Goal: Transaction & Acquisition: Purchase product/service

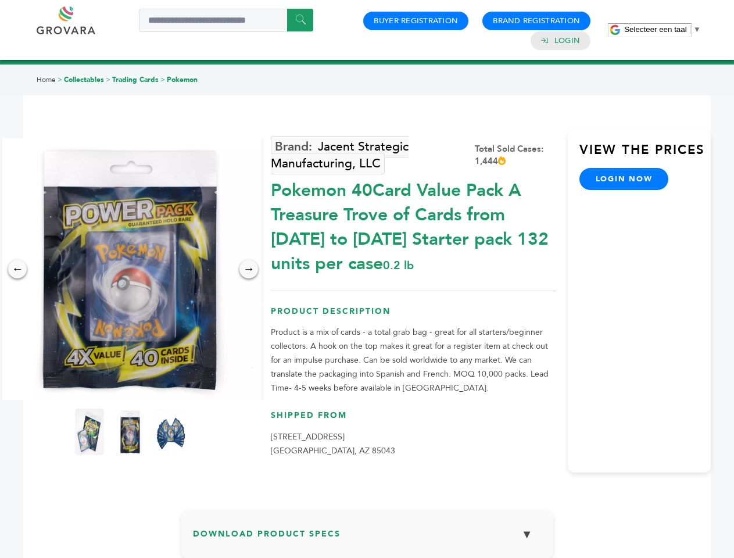
click at [663, 29] on span "Selecteer een taal" at bounding box center [655, 29] width 62 height 9
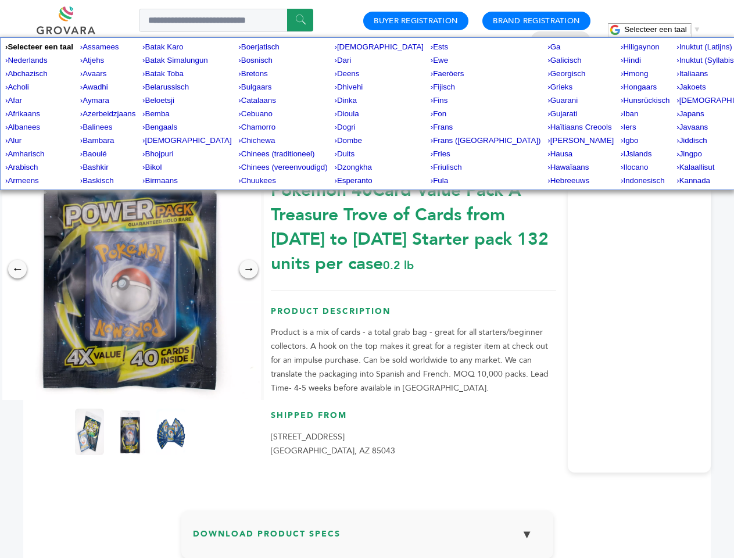
click at [130, 269] on img at bounding box center [130, 269] width 262 height 262
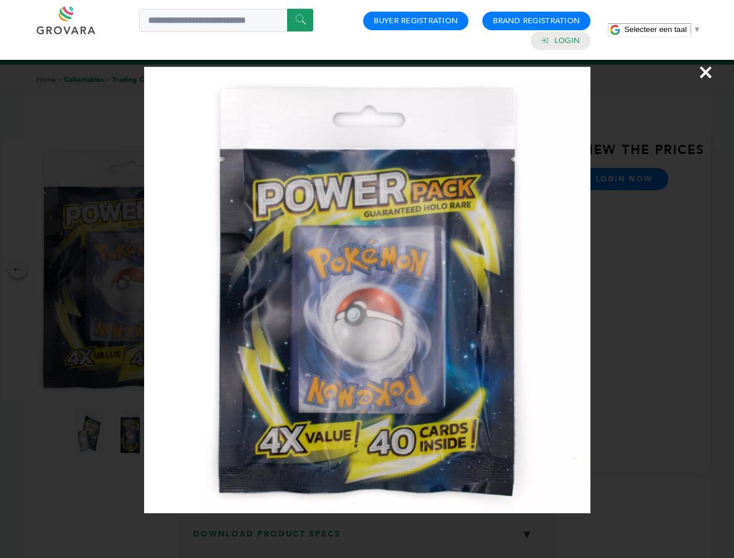
click at [17, 269] on div "×" at bounding box center [367, 279] width 734 height 558
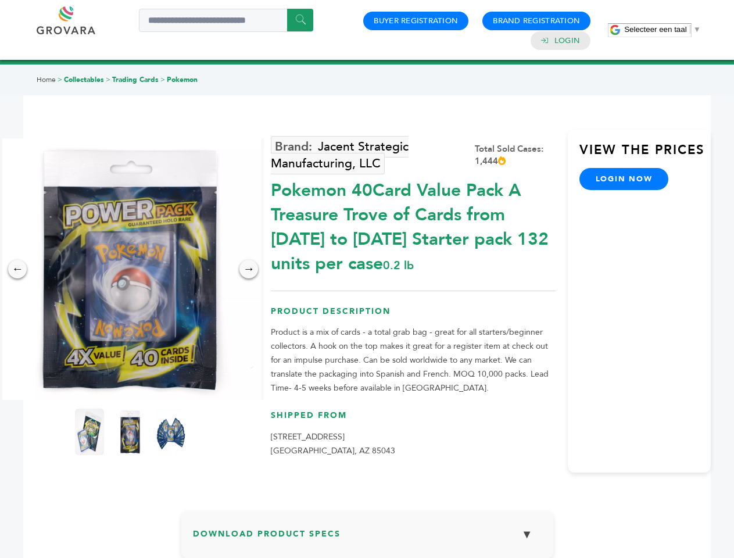
click at [249, 269] on div "→" at bounding box center [249, 269] width 19 height 19
click at [90, 432] on img at bounding box center [89, 432] width 29 height 47
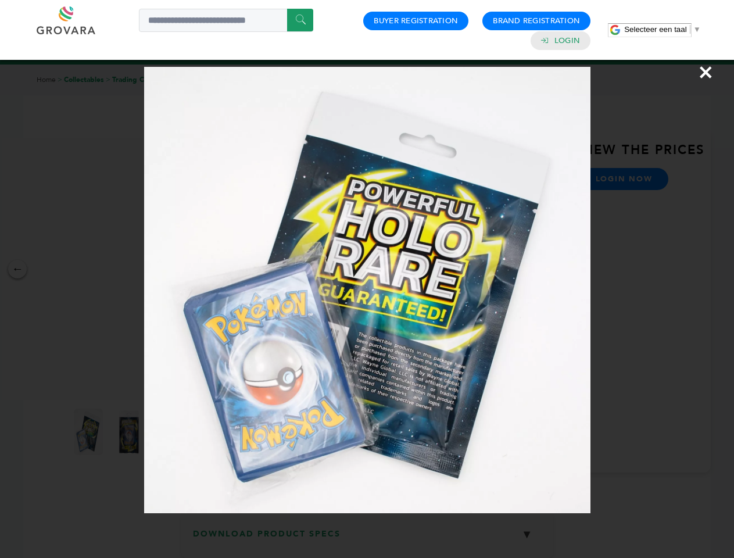
click at [130, 432] on div "×" at bounding box center [367, 279] width 734 height 558
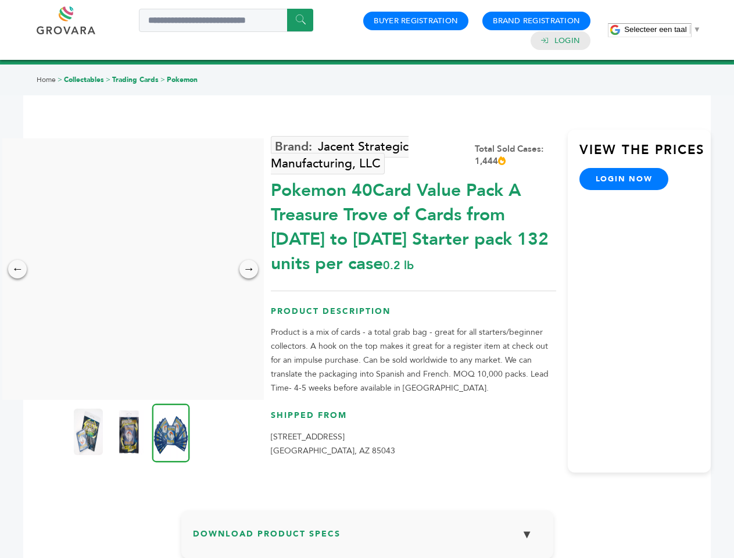
click at [171, 432] on img at bounding box center [171, 433] width 38 height 59
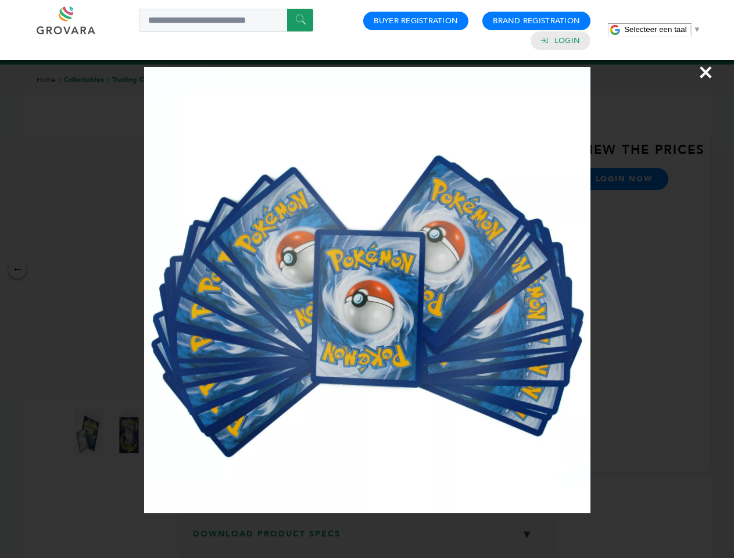
click at [367, 539] on div "×" at bounding box center [367, 279] width 734 height 558
